Goal: Task Accomplishment & Management: Use online tool/utility

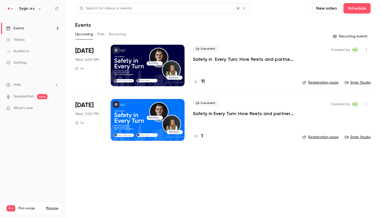
click at [216, 112] on p "Safety in Every Turn: How fleets and partners prevent accidents with Sygic Prof…" at bounding box center [243, 113] width 101 height 6
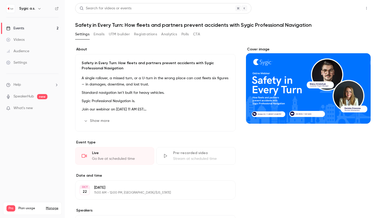
click at [352, 6] on button "Share" at bounding box center [348, 8] width 20 height 10
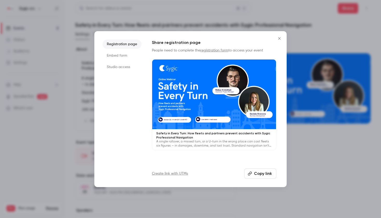
click at [280, 37] on icon "Close" at bounding box center [279, 38] width 6 height 4
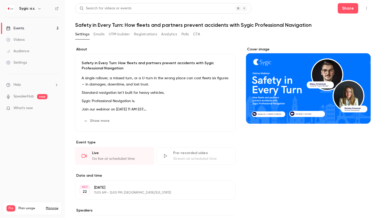
click at [118, 33] on button "UTM builder" at bounding box center [119, 34] width 21 height 8
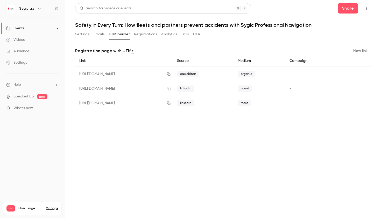
click at [353, 50] on button "New link" at bounding box center [358, 51] width 26 height 8
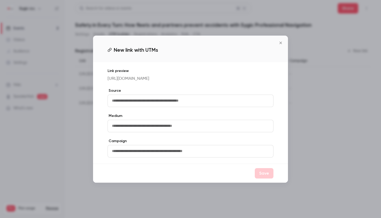
click at [181, 107] on input "text" at bounding box center [191, 100] width 166 height 12
click at [173, 132] on input "text" at bounding box center [191, 126] width 166 height 12
click at [155, 106] on input "text" at bounding box center [191, 100] width 166 height 12
type input "*"
type input "*********"
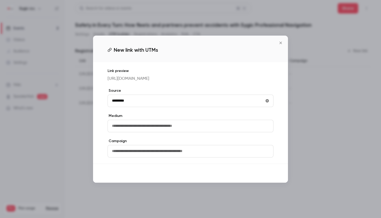
click at [262, 176] on button "Save" at bounding box center [264, 173] width 19 height 10
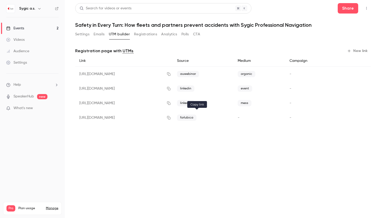
click at [171, 119] on icon "button" at bounding box center [169, 118] width 4 height 4
